Goal: Navigation & Orientation: Find specific page/section

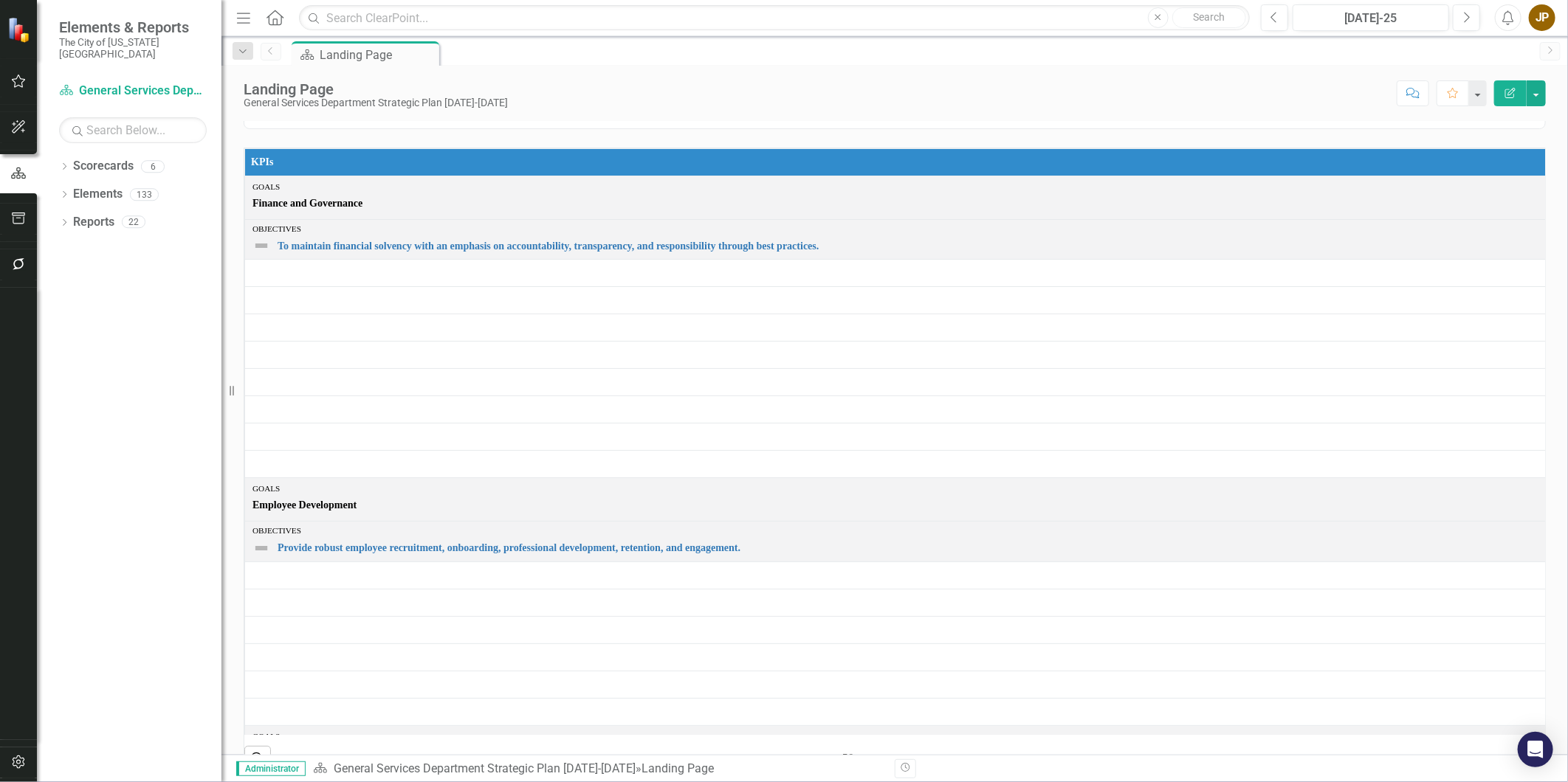
scroll to position [327, 0]
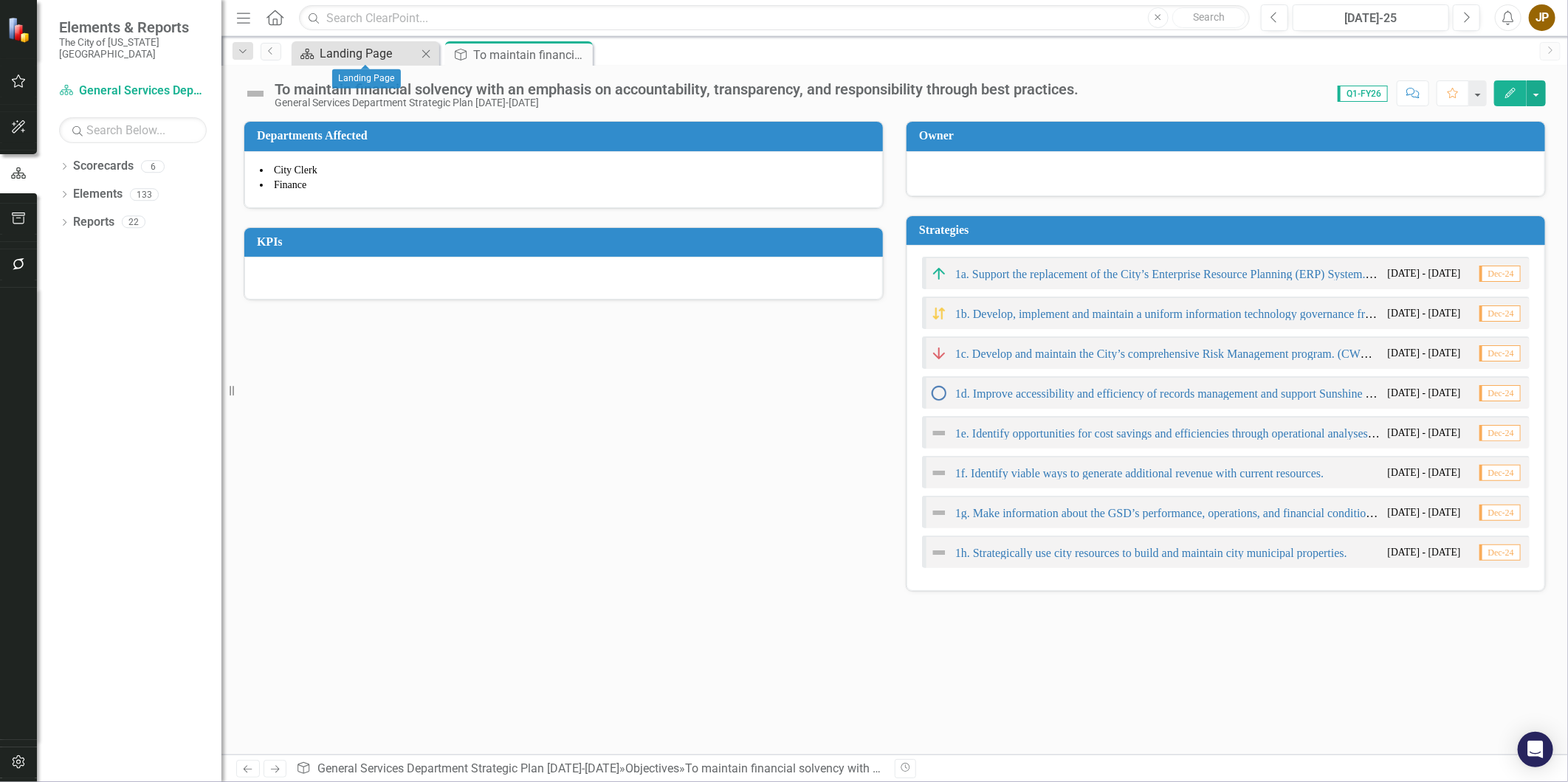
click at [385, 49] on div "Landing Page" at bounding box center [368, 53] width 98 height 19
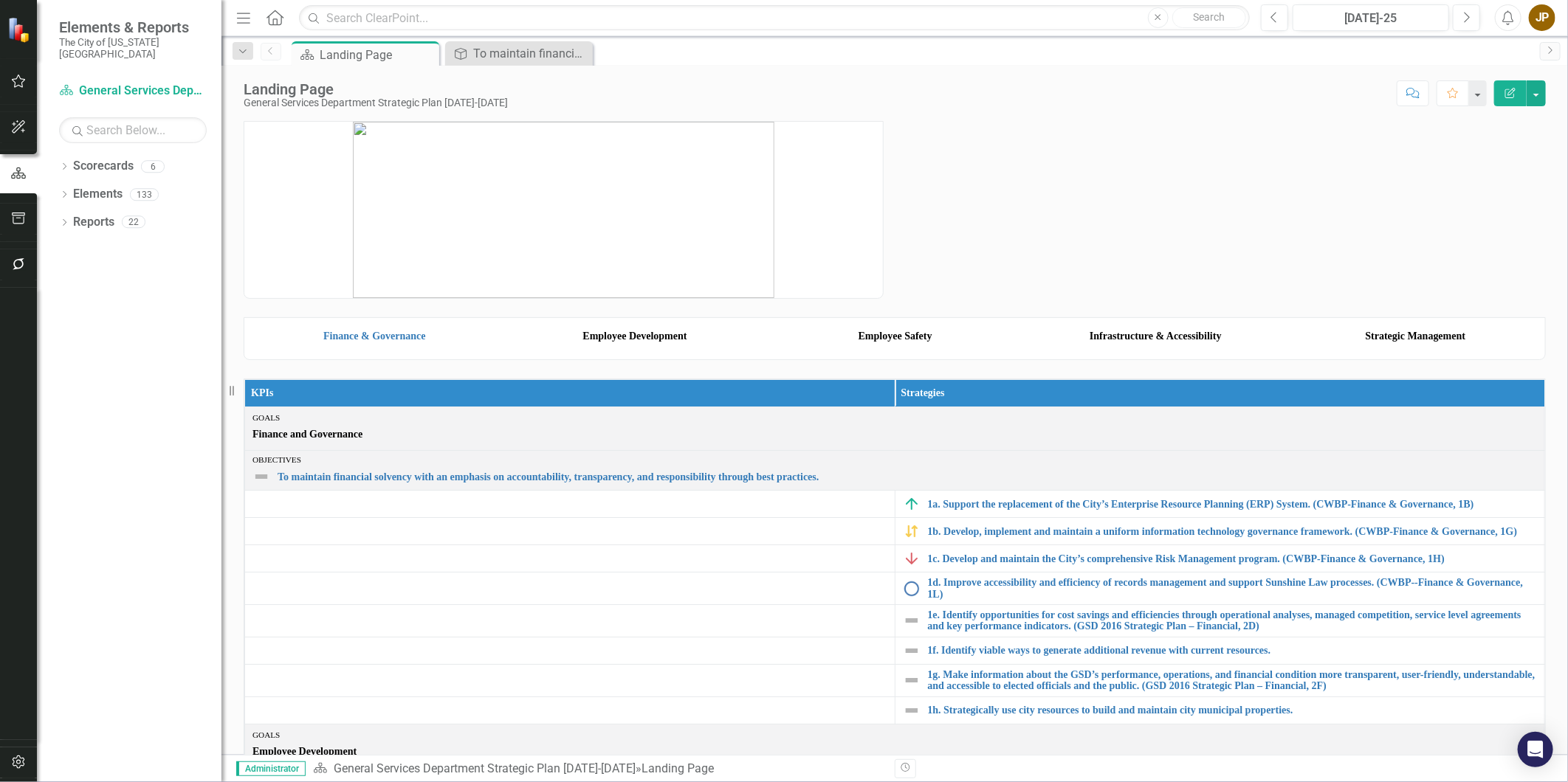
scroll to position [573, 0]
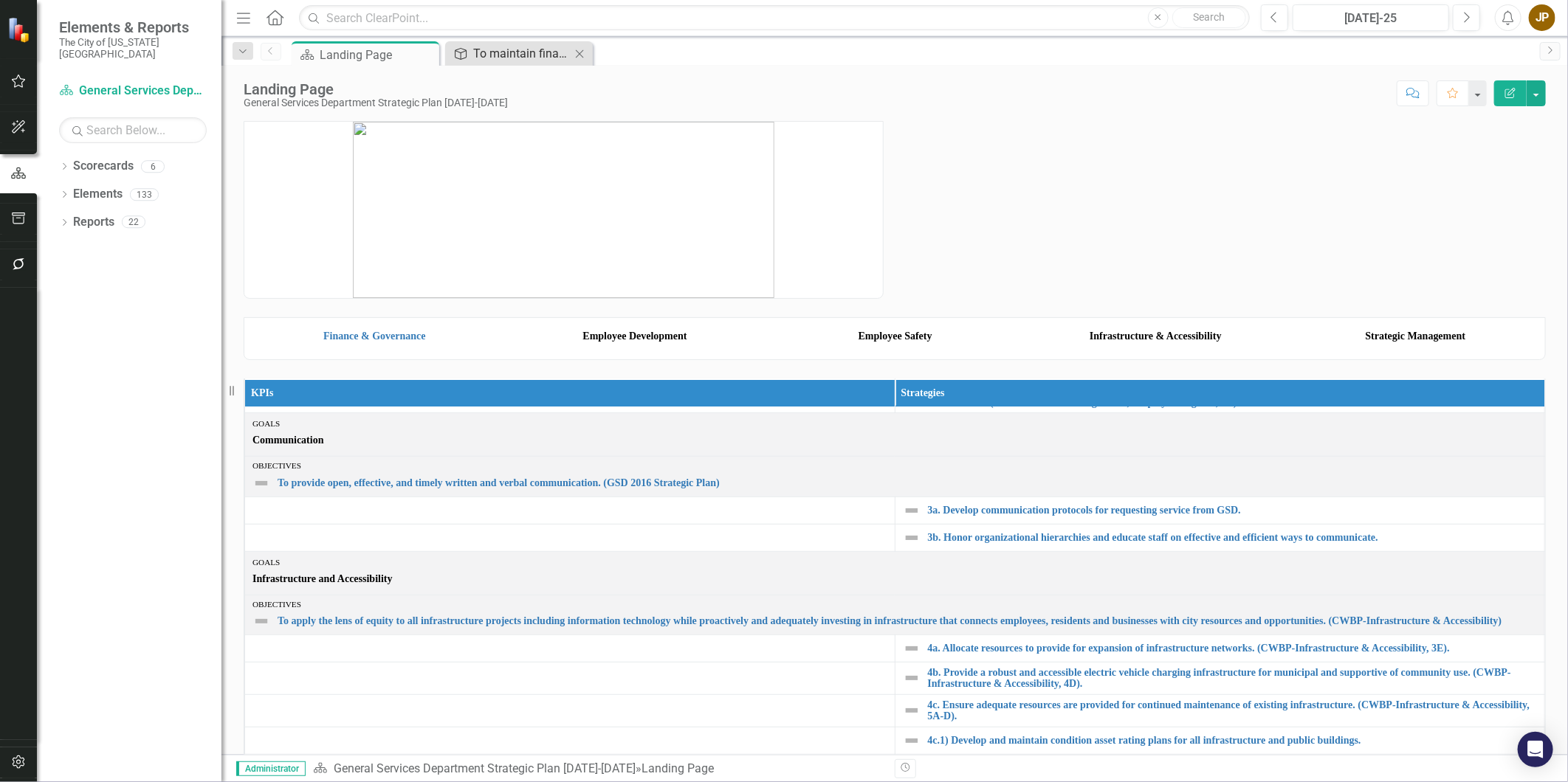
click at [507, 52] on div "To maintain financial solvency with an emphasis on accountability, transparency…" at bounding box center [522, 53] width 98 height 19
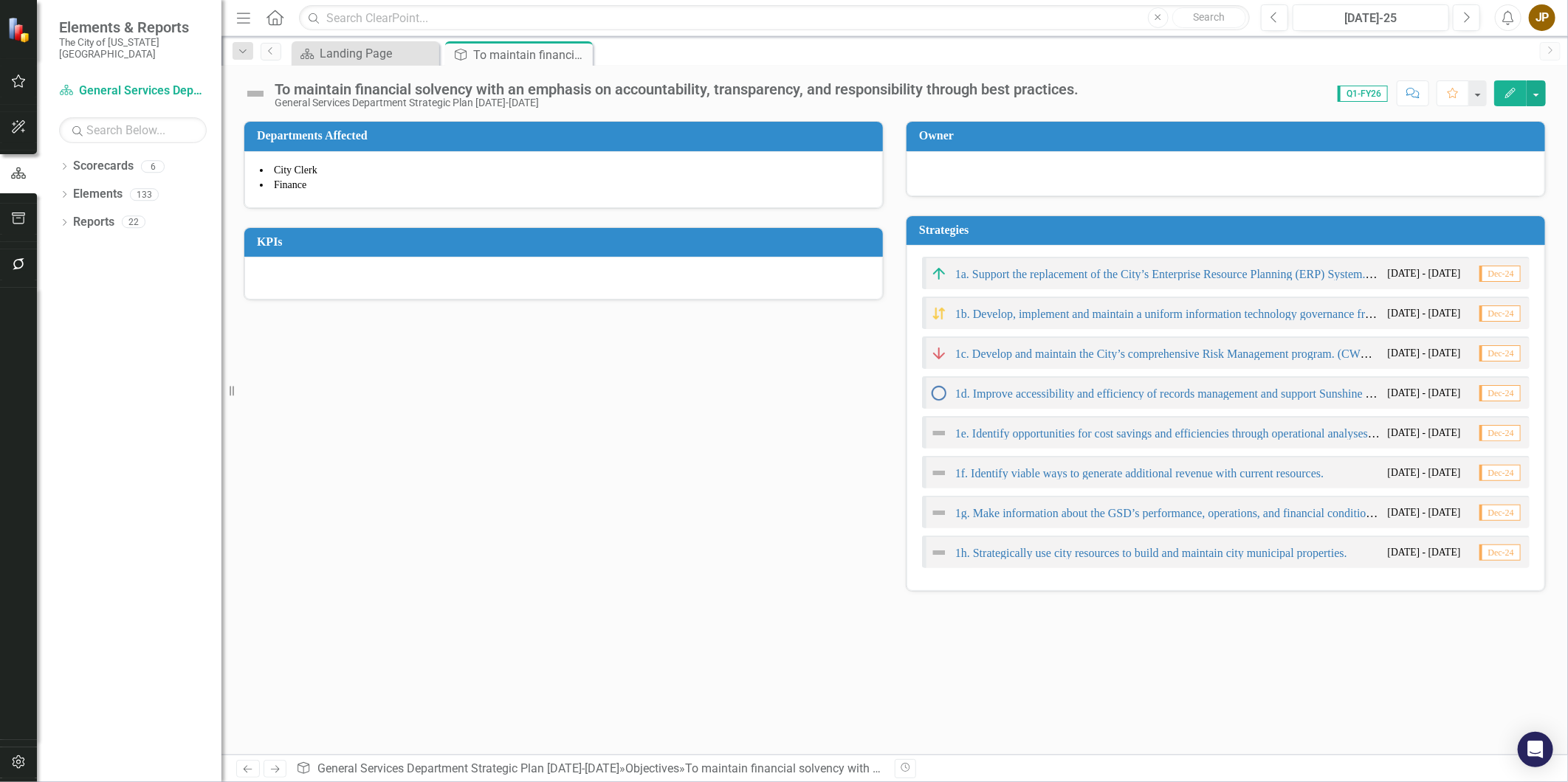
click at [1525, 98] on button "Edit" at bounding box center [1510, 94] width 32 height 26
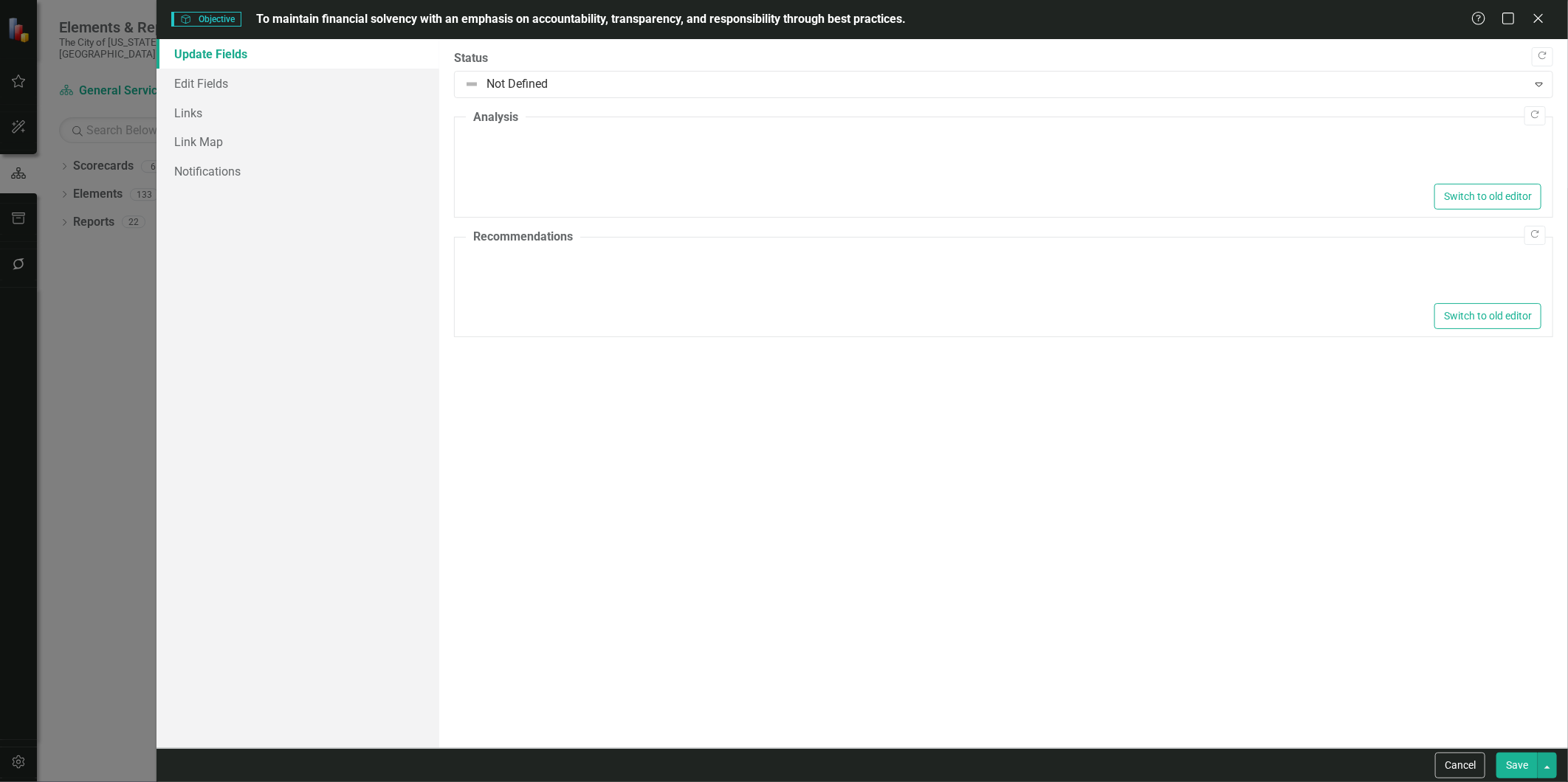
click at [123, 225] on div "Objective Objective To maintain financial solvency with an emphasis on accounta…" at bounding box center [784, 391] width 1568 height 782
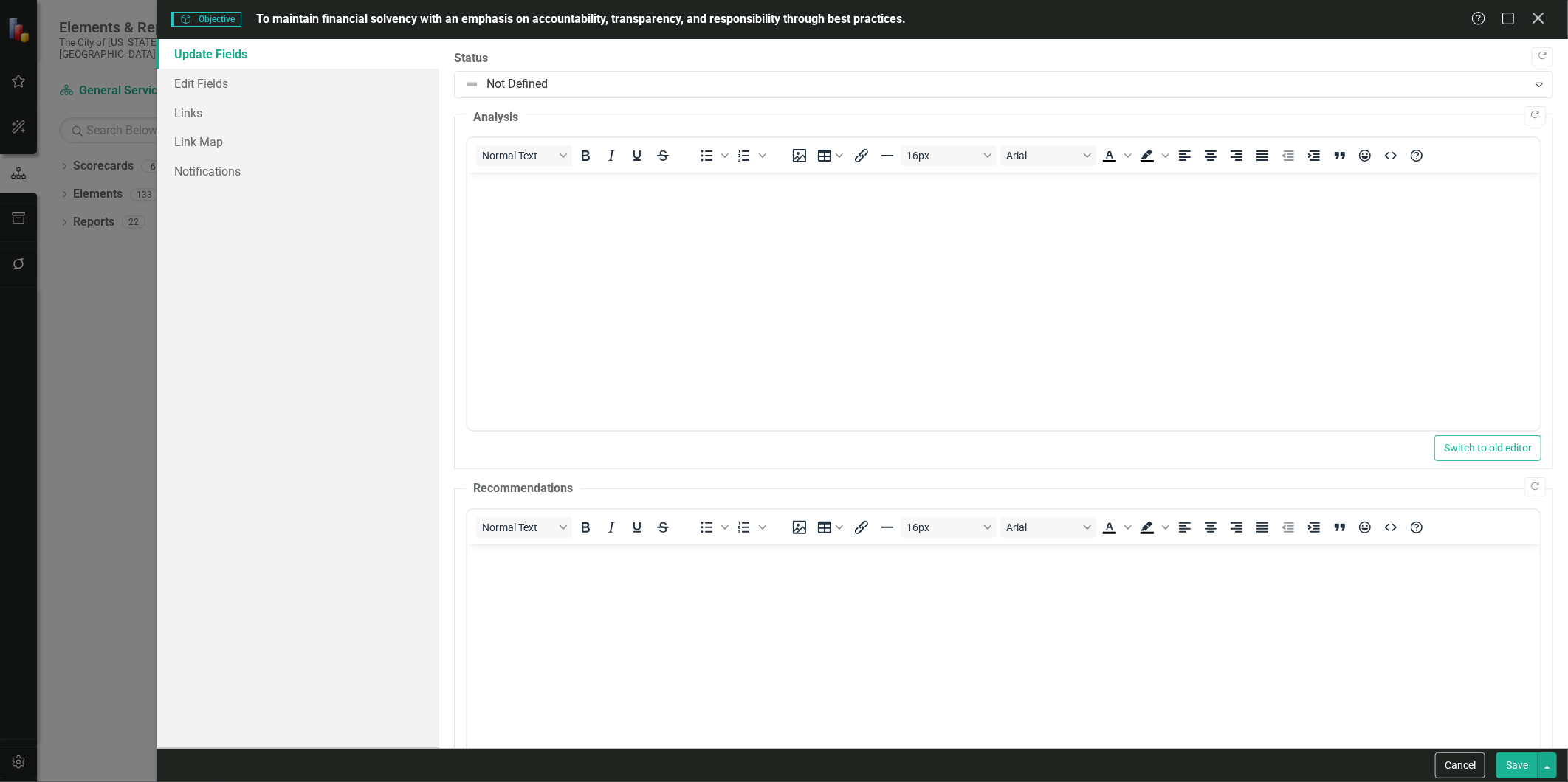
click at [1545, 21] on icon "Close" at bounding box center [1537, 18] width 19 height 14
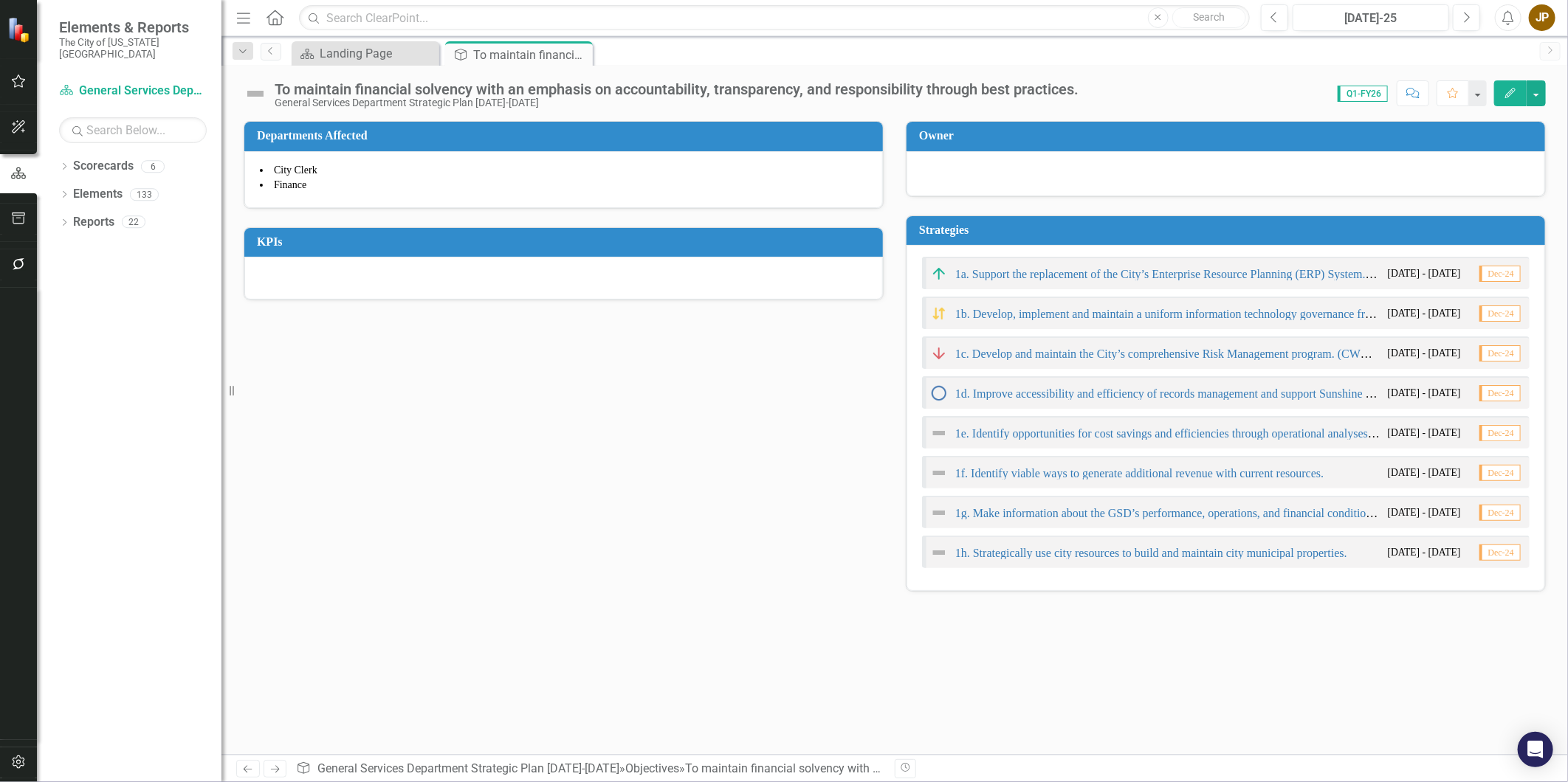
click at [1069, 256] on div "1a. Support the replacement of the City’s Enterprise Resource Planning (ERP) Sy…" at bounding box center [1225, 272] width 607 height 32
click at [1066, 276] on link "1a. Support the replacement of the City’s Enterprise Resource Planning (ERP) Sy…" at bounding box center [1249, 274] width 587 height 13
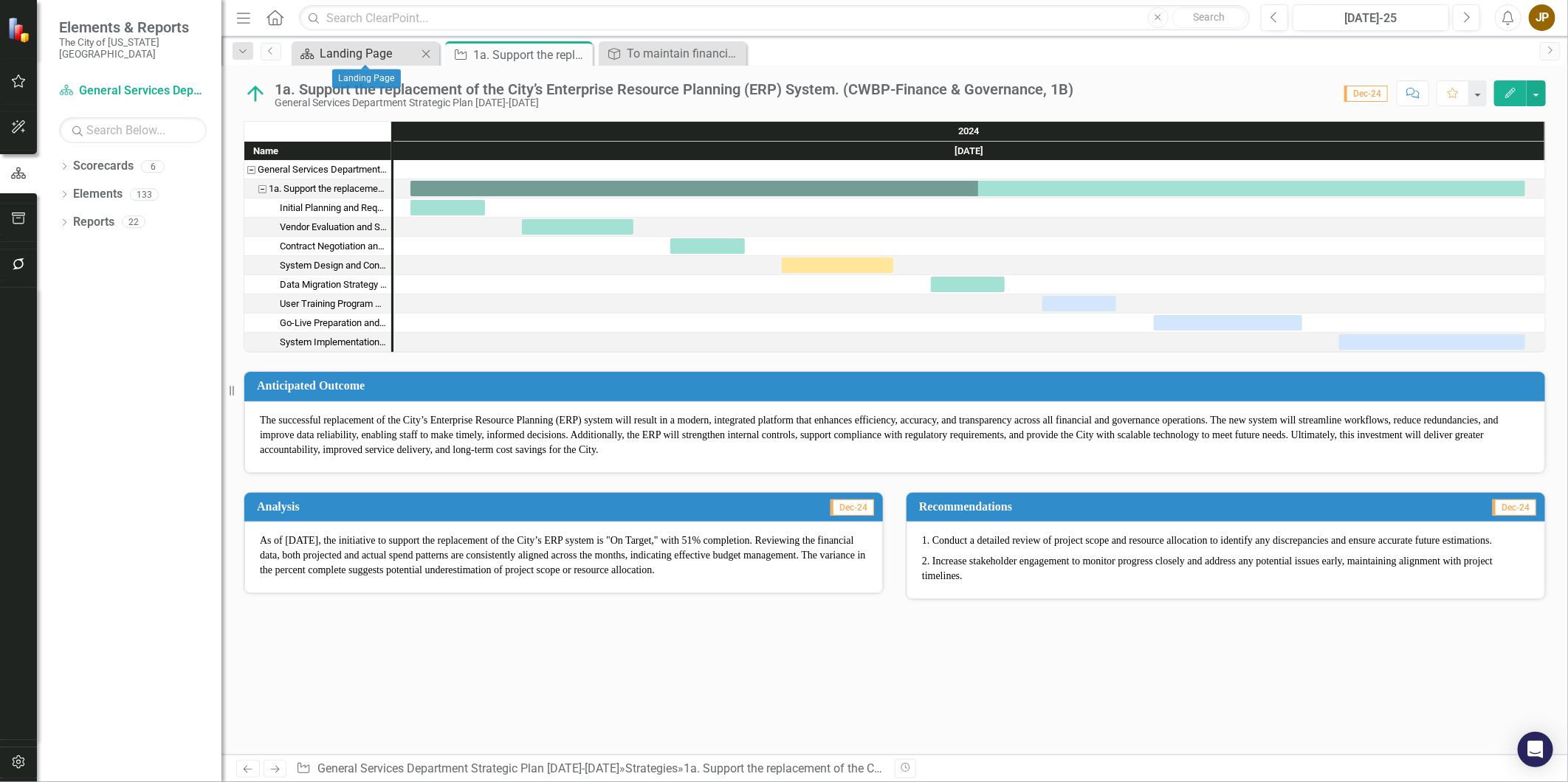
click at [378, 56] on div "Landing Page" at bounding box center [368, 53] width 98 height 19
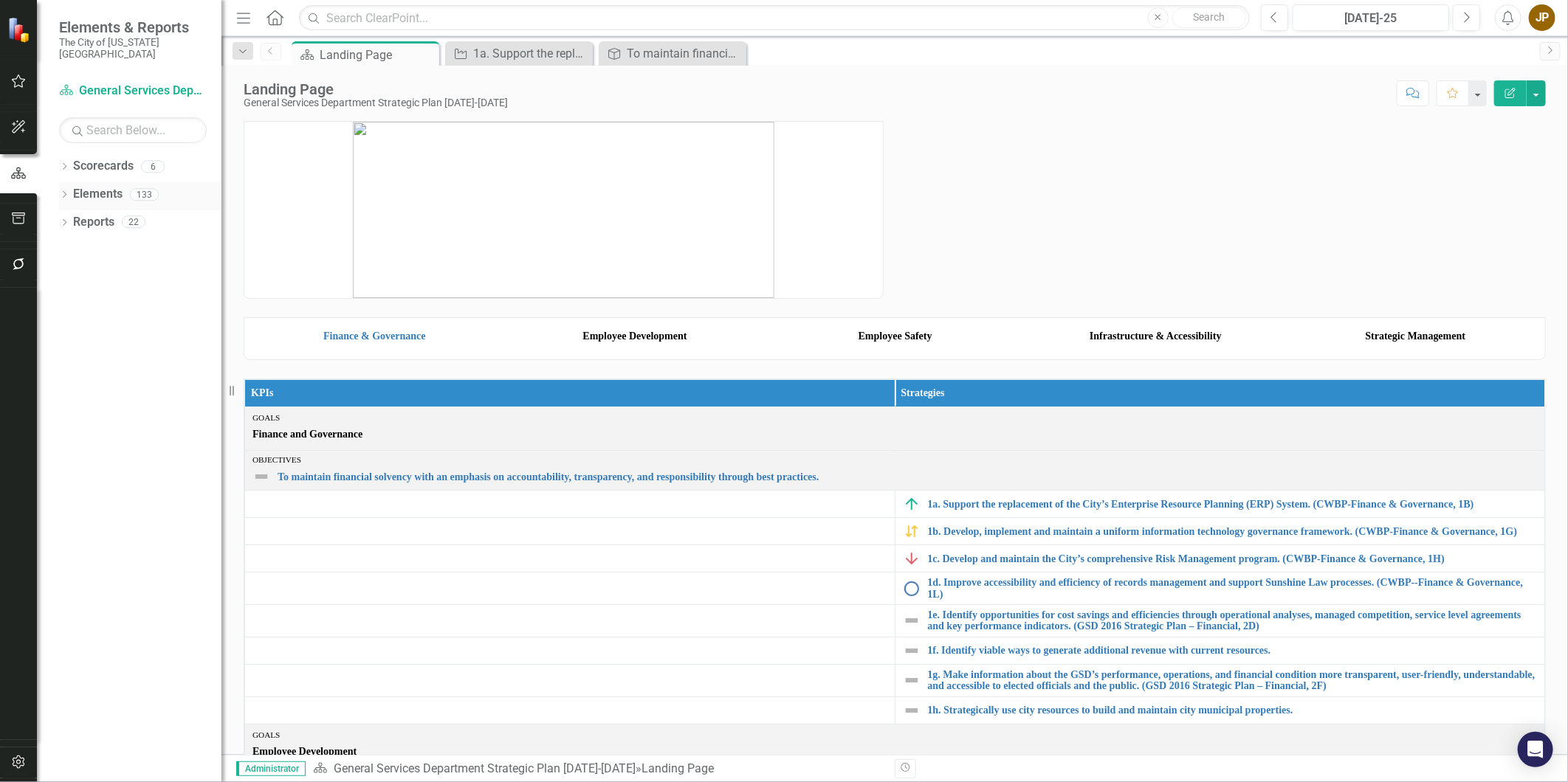
click at [87, 182] on div "Elements" at bounding box center [98, 194] width 49 height 24
click at [64, 192] on icon "Dropdown" at bounding box center [64, 196] width 10 height 8
click at [85, 243] on icon "KPI" at bounding box center [88, 249] width 15 height 12
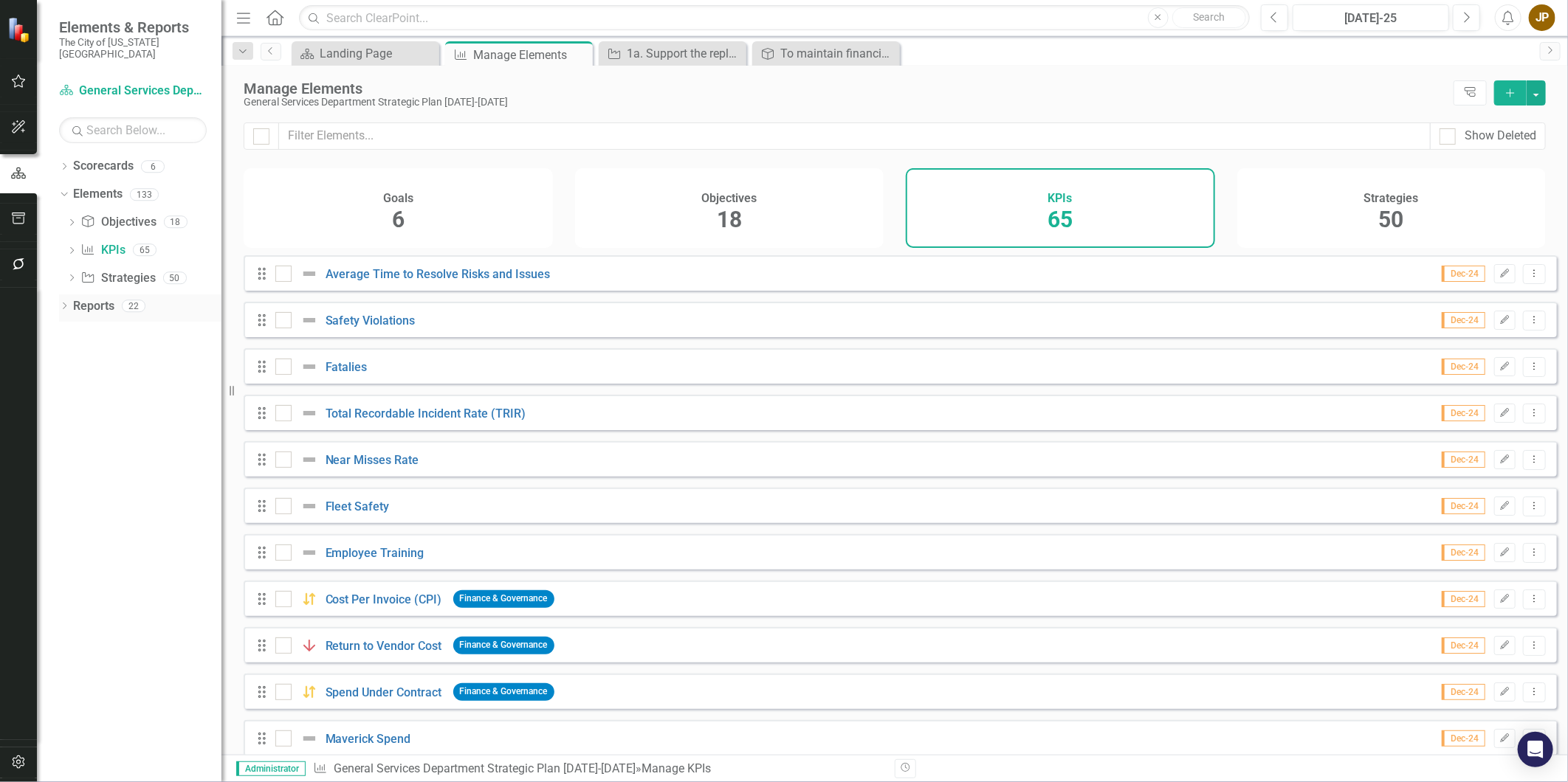
click at [66, 303] on icon "Dropdown" at bounding box center [64, 307] width 10 height 8
click at [122, 351] on div "Landing Page" at bounding box center [150, 357] width 144 height 13
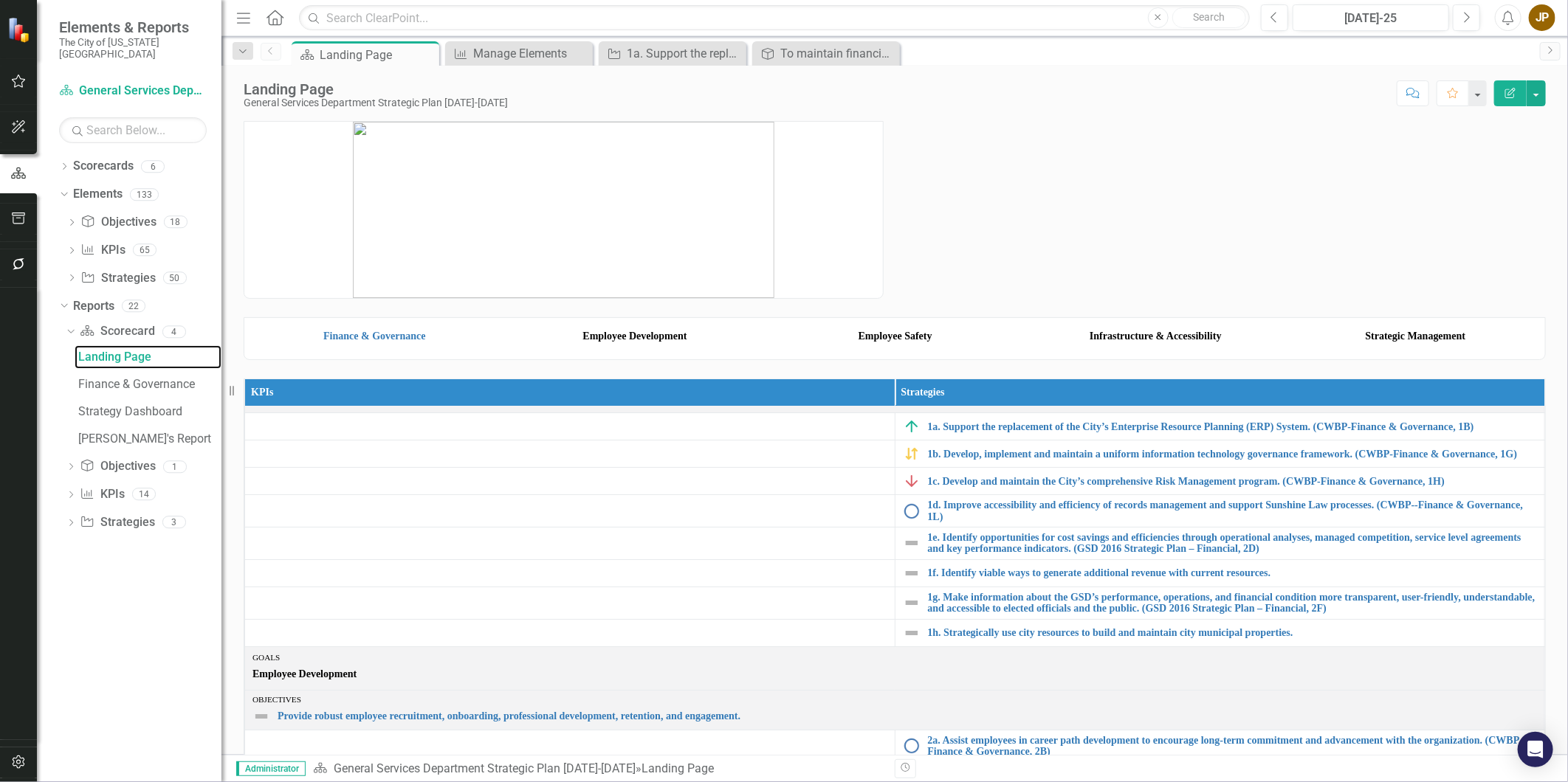
scroll to position [327, 0]
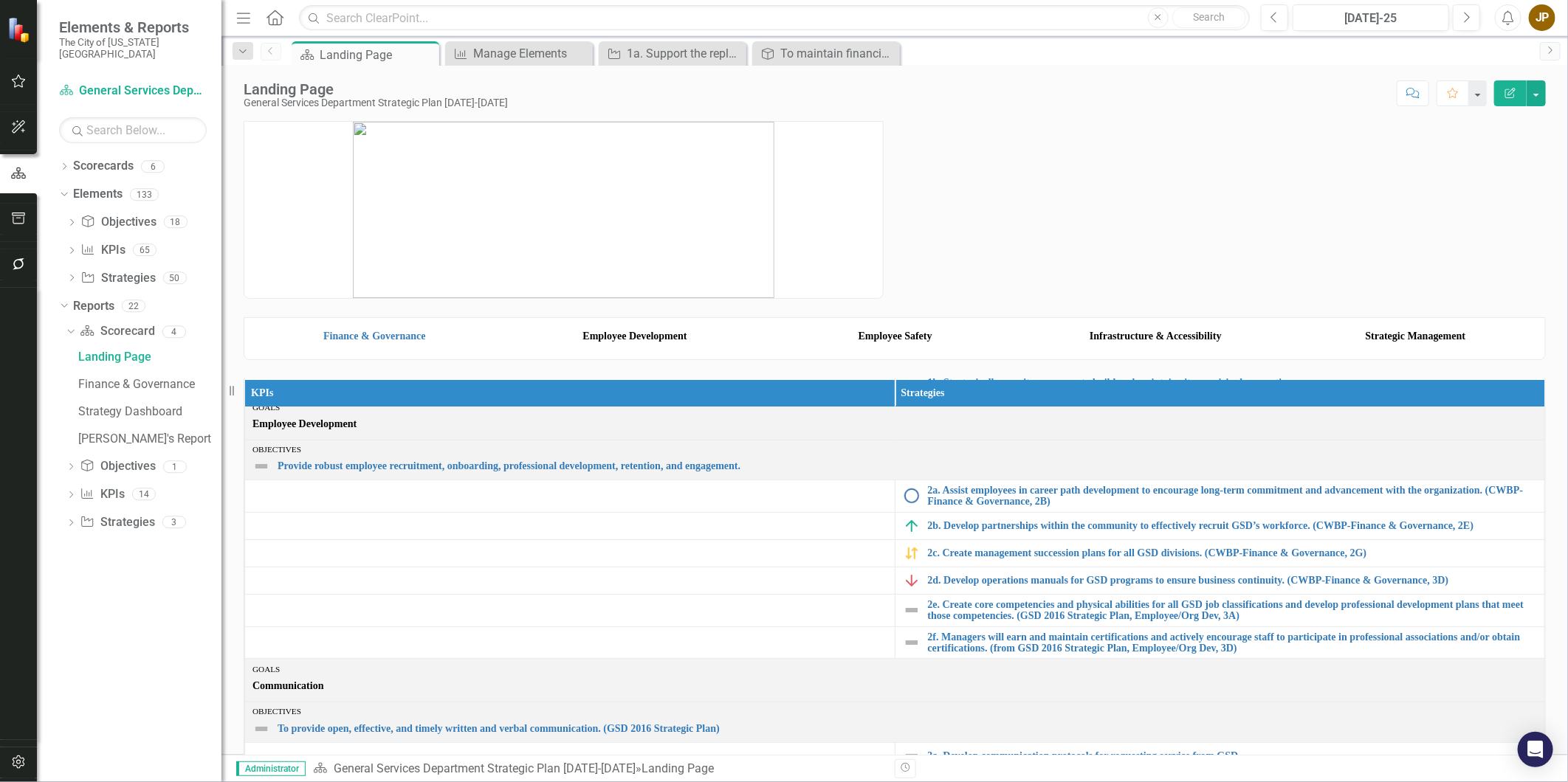
click at [361, 322] on img at bounding box center [374, 322] width 253 height 0
click at [391, 342] on link "Finance & Governance" at bounding box center [374, 336] width 102 height 11
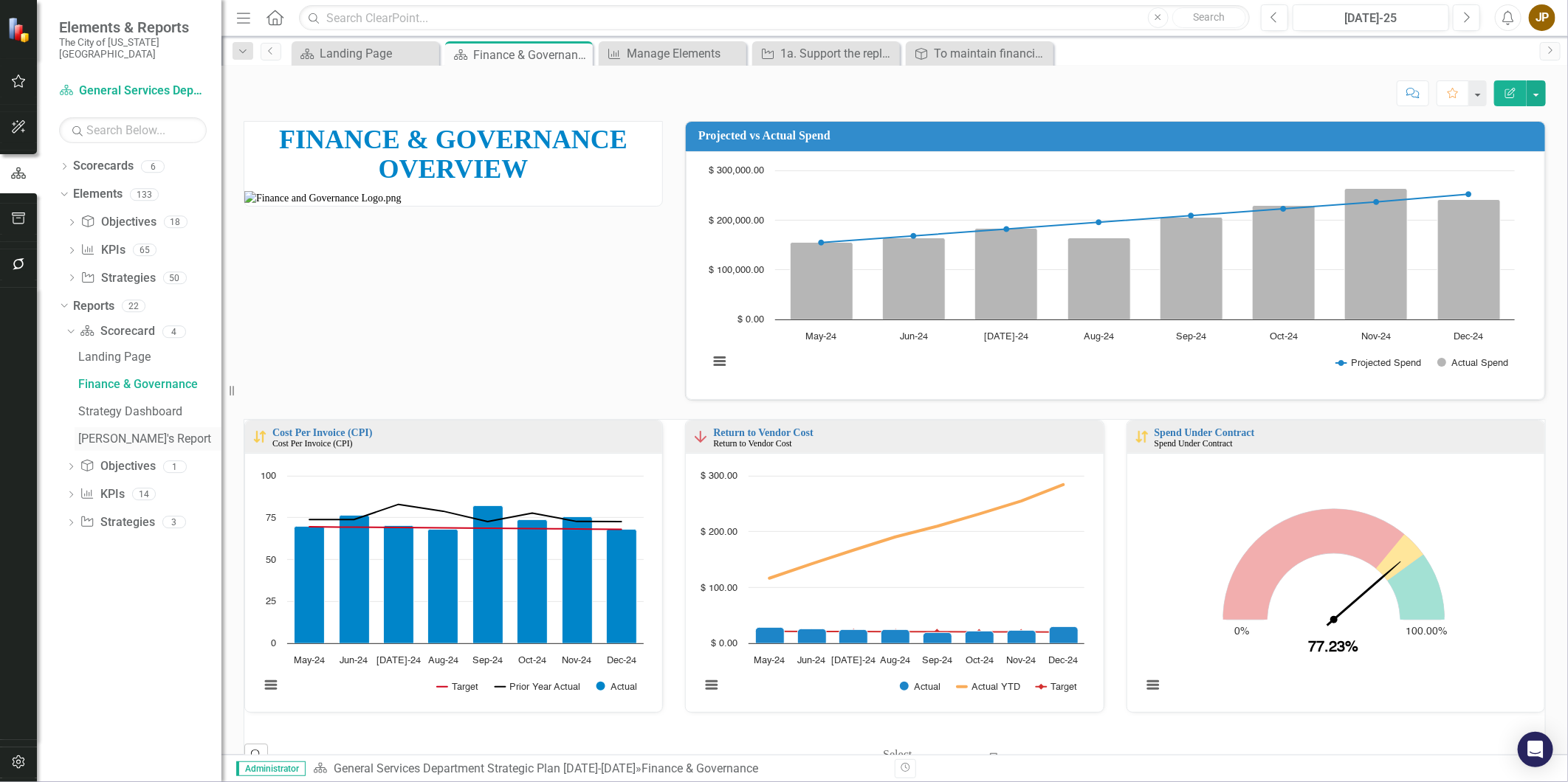
click at [123, 432] on div "[PERSON_NAME]'s Report" at bounding box center [150, 439] width 144 height 13
